Goal: Task Accomplishment & Management: Use online tool/utility

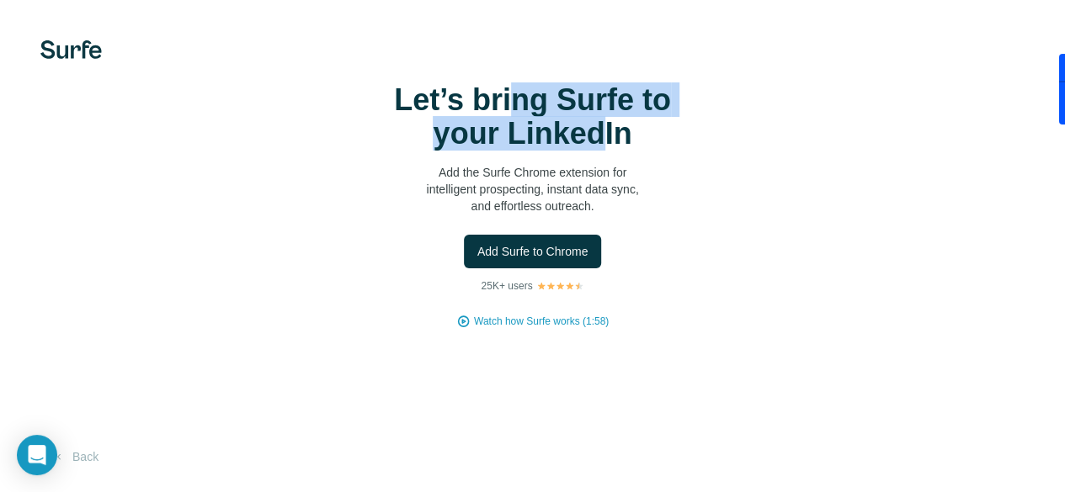
drag, startPoint x: 248, startPoint y: 141, endPoint x: 342, endPoint y: 159, distance: 96.1
click at [365, 151] on h1 "Let’s bring Surfe to your LinkedIn" at bounding box center [533, 116] width 337 height 67
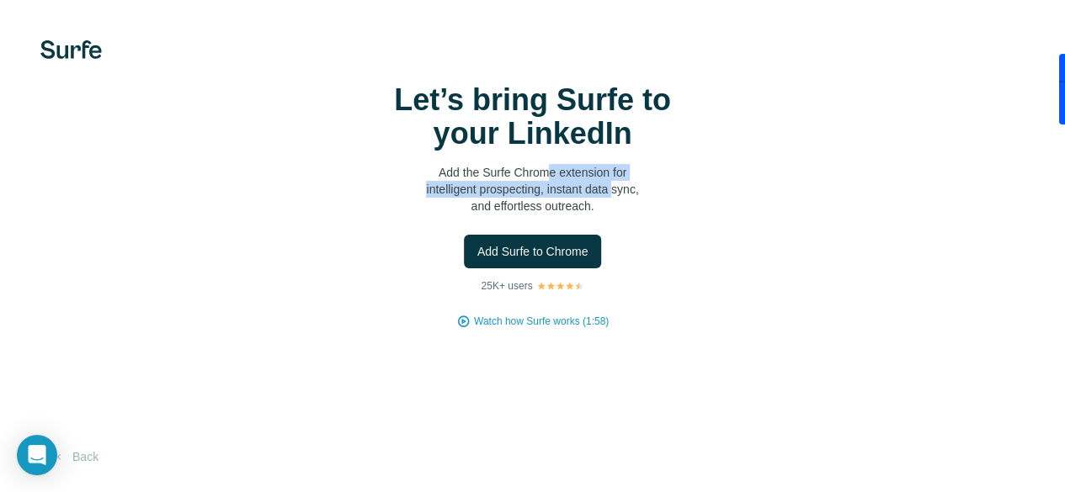
drag, startPoint x: 285, startPoint y: 218, endPoint x: 377, endPoint y: 225, distance: 92.0
click at [377, 215] on p "Add the Surfe Chrome extension for intelligent prospecting, instant data sync, …" at bounding box center [533, 189] width 337 height 51
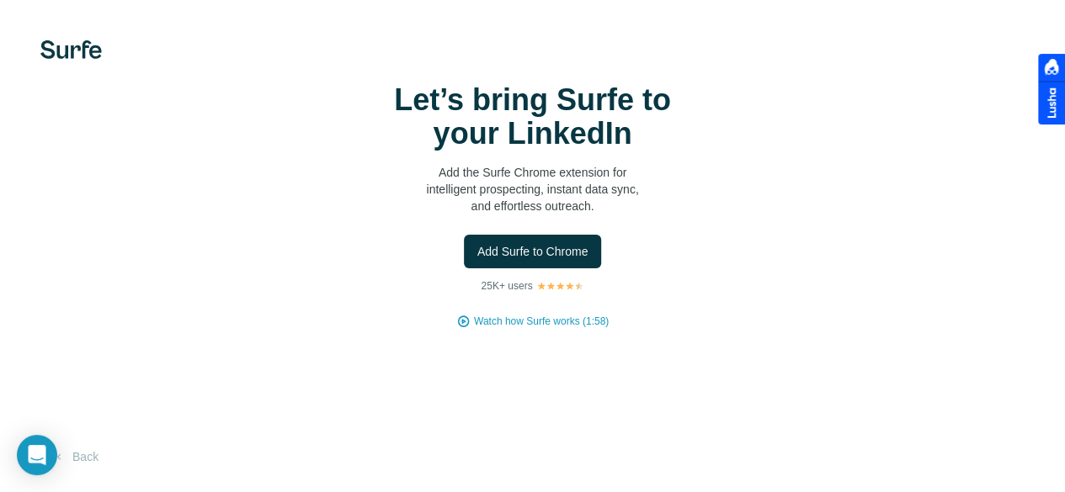
scroll to position [79, 0]
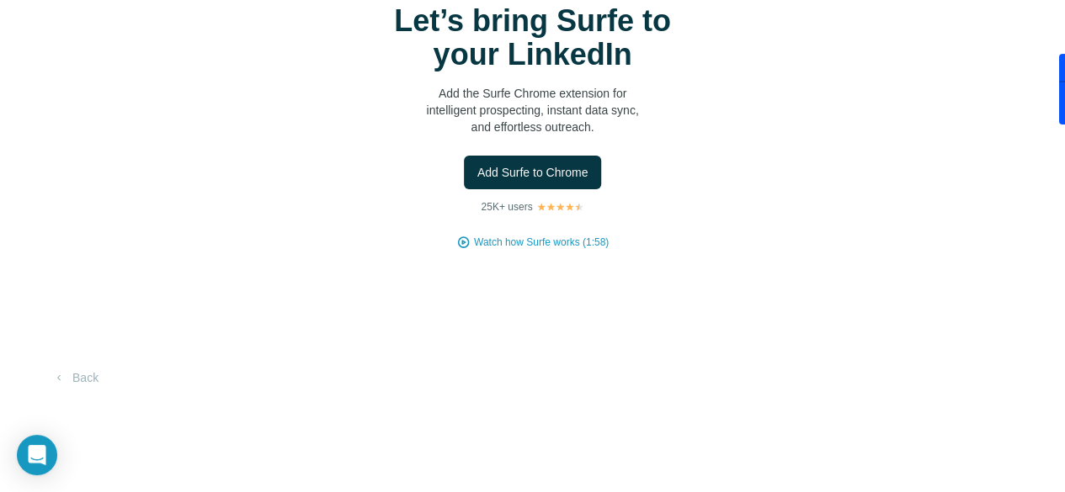
click at [386, 189] on div "Add Surfe to Chrome" at bounding box center [533, 173] width 998 height 34
